Goal: Navigation & Orientation: Find specific page/section

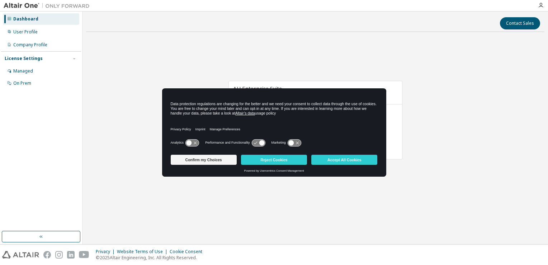
click at [368, 159] on button "Accept All Cookies" at bounding box center [344, 160] width 66 height 10
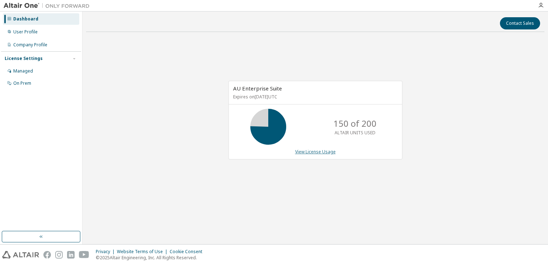
click at [319, 152] on link "View License Usage" at bounding box center [315, 152] width 41 height 6
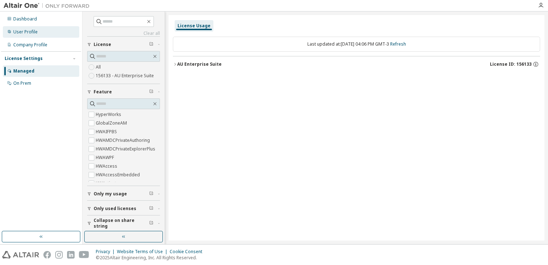
click at [27, 34] on div "User Profile" at bounding box center [25, 32] width 24 height 6
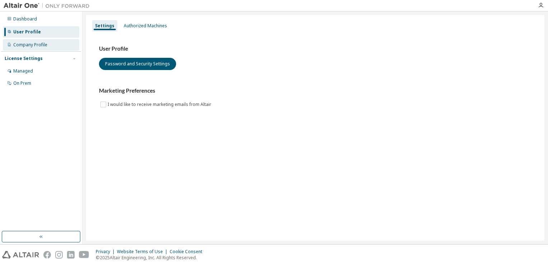
click at [37, 42] on div "Company Profile" at bounding box center [30, 45] width 34 height 6
